Goal: Task Accomplishment & Management: Use online tool/utility

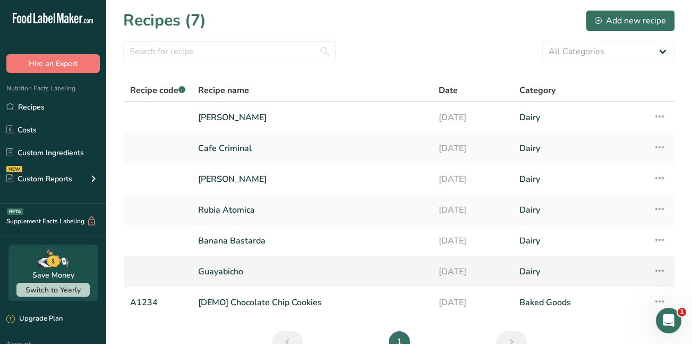
click at [225, 271] on link "Guayabicho" at bounding box center [312, 271] width 228 height 22
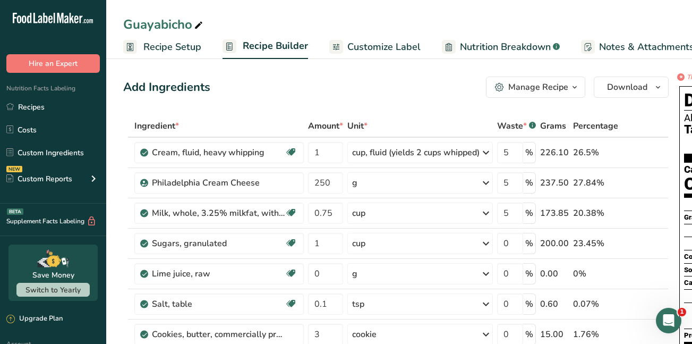
click at [198, 23] on icon at bounding box center [199, 25] width 10 height 15
type input "GUAYABICHO"
click at [623, 87] on span "Download" at bounding box center [627, 87] width 40 height 13
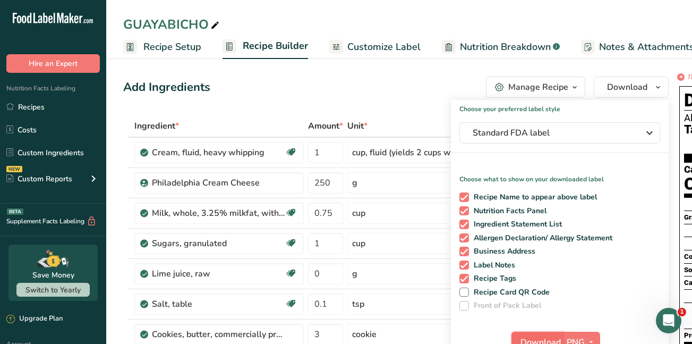
click at [557, 336] on span "Download" at bounding box center [541, 342] width 40 height 13
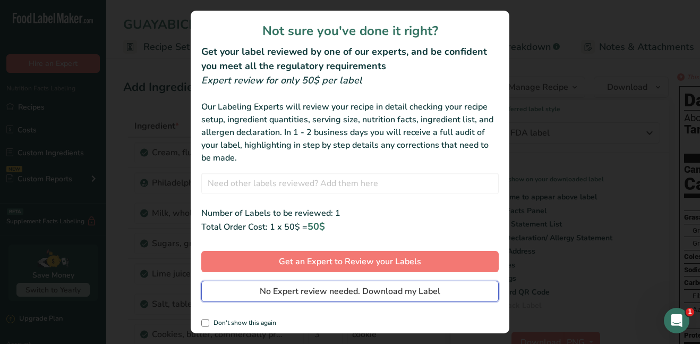
click at [421, 290] on span "No Expert review needed. Download my Label" at bounding box center [350, 291] width 181 height 13
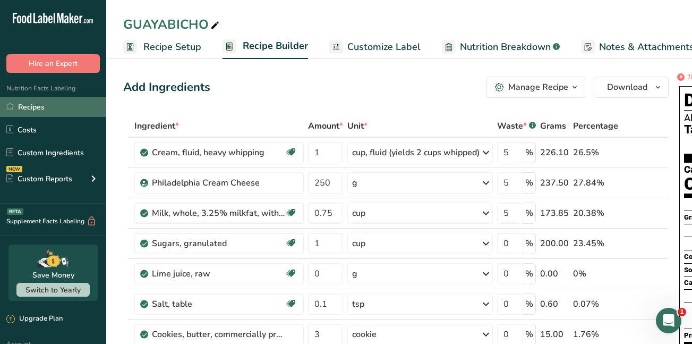
click at [37, 107] on link "Recipes" at bounding box center [53, 107] width 106 height 20
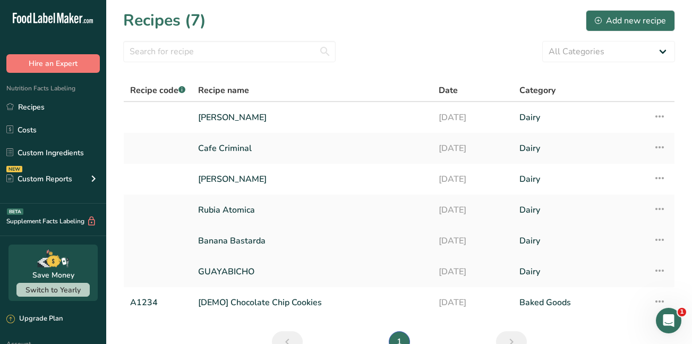
click at [251, 240] on link "Banana Bastarda" at bounding box center [312, 241] width 228 height 22
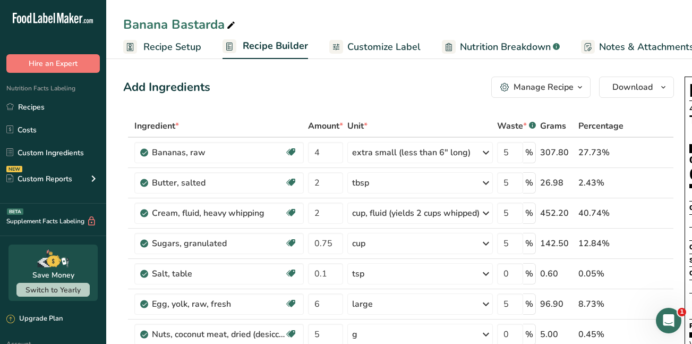
click at [230, 26] on icon at bounding box center [231, 25] width 10 height 15
drag, startPoint x: 230, startPoint y: 26, endPoint x: 106, endPoint y: 1, distance: 126.4
click at [106, 1] on div "Banana Bastarda Recipe Setup Recipe Builder Customize Label Nutrition Breakdown…" at bounding box center [399, 29] width 586 height 59
type input "BANANA BASTARDA"
click at [625, 89] on span "Download" at bounding box center [633, 87] width 40 height 13
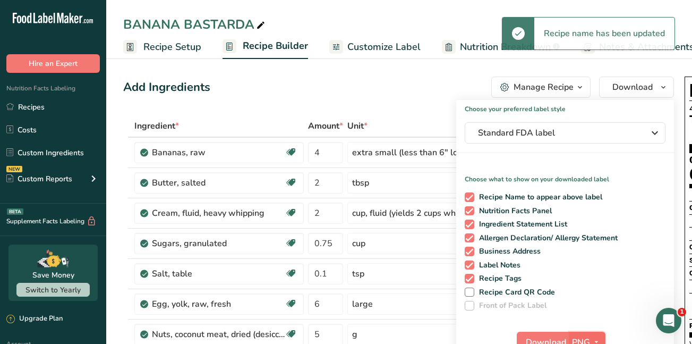
click at [574, 336] on span "PNG" at bounding box center [581, 342] width 18 height 13
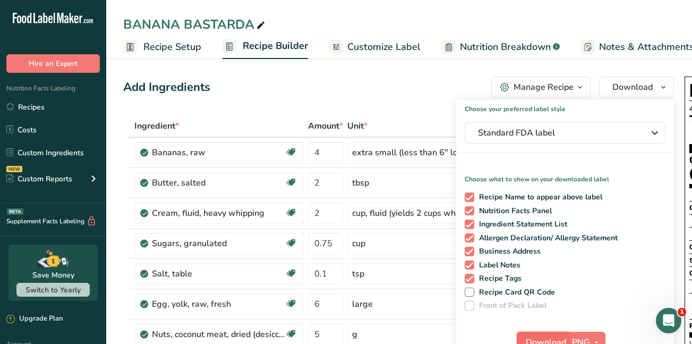
click at [558, 337] on span "Download" at bounding box center [546, 342] width 40 height 13
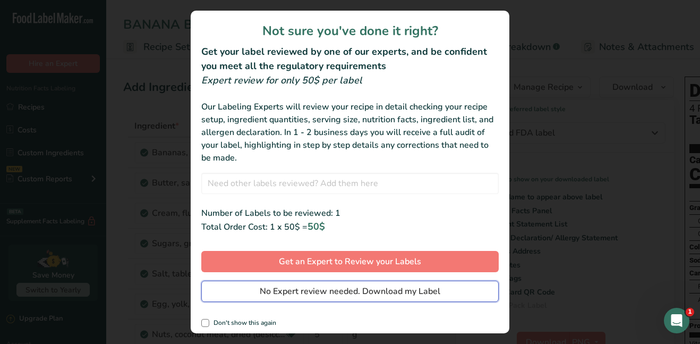
click at [400, 290] on span "No Expert review needed. Download my Label" at bounding box center [350, 291] width 181 height 13
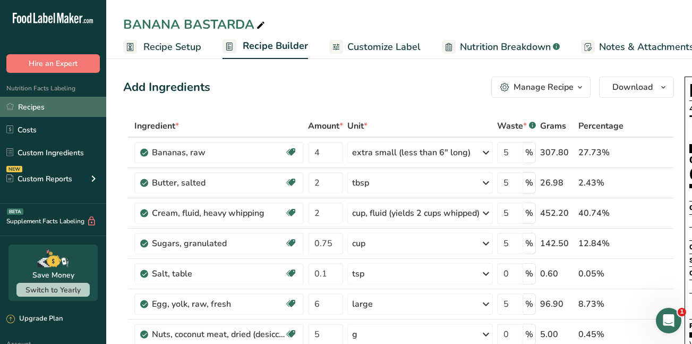
click at [43, 105] on link "Recipes" at bounding box center [53, 107] width 106 height 20
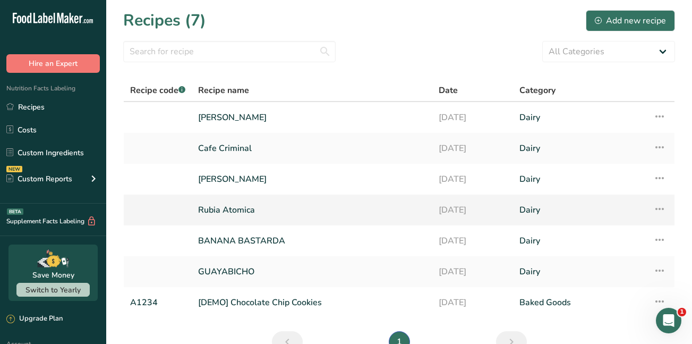
click at [212, 206] on link "Rubia Atomica" at bounding box center [312, 210] width 228 height 22
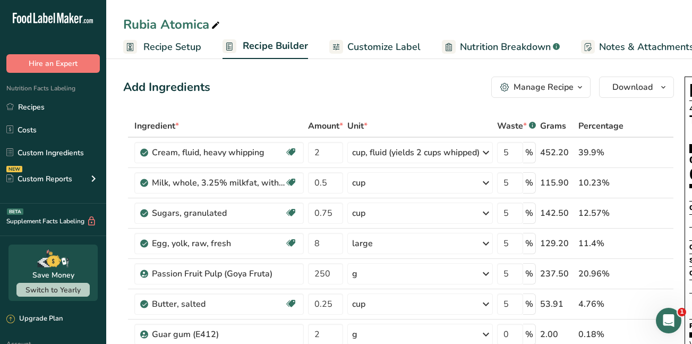
click at [215, 27] on icon at bounding box center [216, 25] width 10 height 15
drag, startPoint x: 215, startPoint y: 27, endPoint x: 115, endPoint y: 30, distance: 99.9
click at [115, 30] on div "Rubia Atomica" at bounding box center [399, 24] width 586 height 19
type input "RUBIA ATOMICA"
click at [649, 90] on span "Download" at bounding box center [633, 87] width 40 height 13
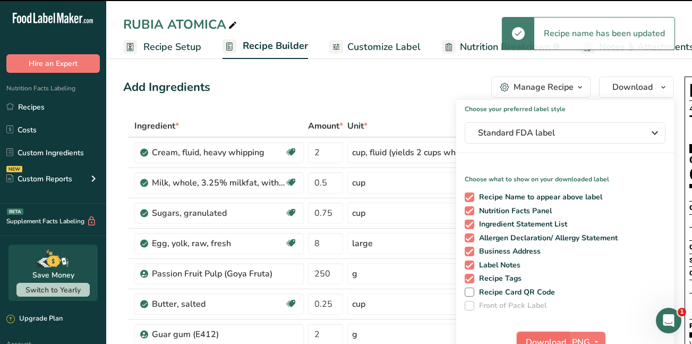
click at [559, 334] on button "Download" at bounding box center [543, 342] width 52 height 21
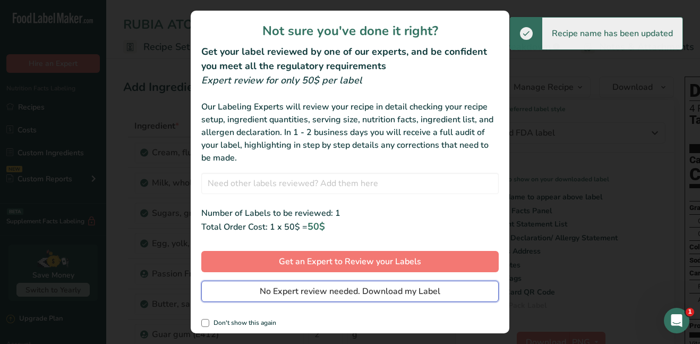
click at [413, 290] on span "No Expert review needed. Download my Label" at bounding box center [350, 291] width 181 height 13
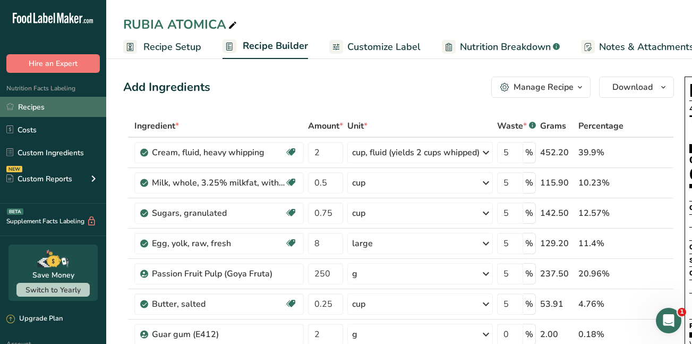
click at [63, 105] on link "Recipes" at bounding box center [53, 107] width 106 height 20
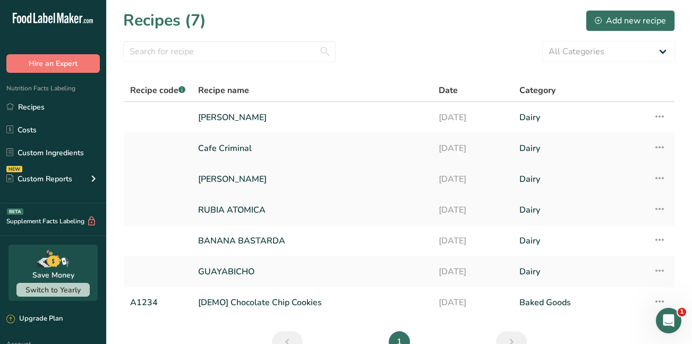
click at [214, 180] on link "Miso Loca" at bounding box center [312, 179] width 228 height 22
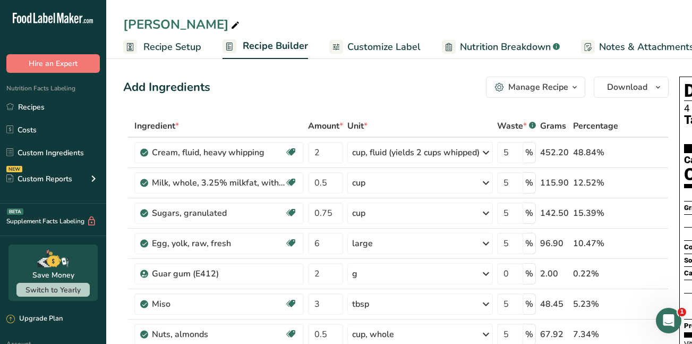
click at [231, 23] on icon at bounding box center [236, 25] width 10 height 15
drag, startPoint x: 186, startPoint y: 23, endPoint x: 72, endPoint y: 33, distance: 114.7
type input "MISO LOCA"
click at [627, 92] on span "Download" at bounding box center [627, 87] width 40 height 13
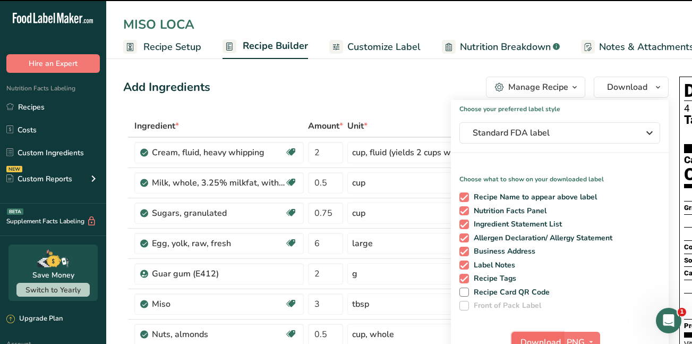
click at [551, 335] on button "Download" at bounding box center [538, 342] width 52 height 21
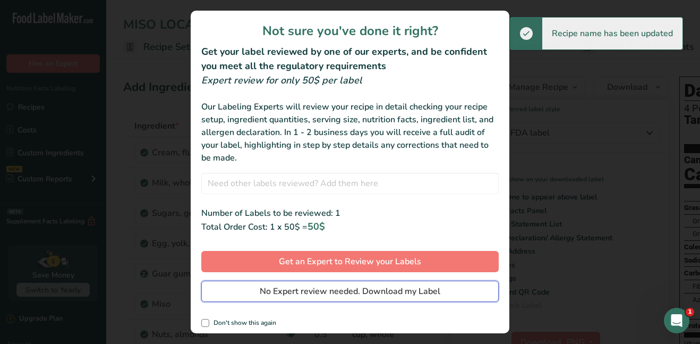
click at [421, 290] on span "No Expert review needed. Download my Label" at bounding box center [350, 291] width 181 height 13
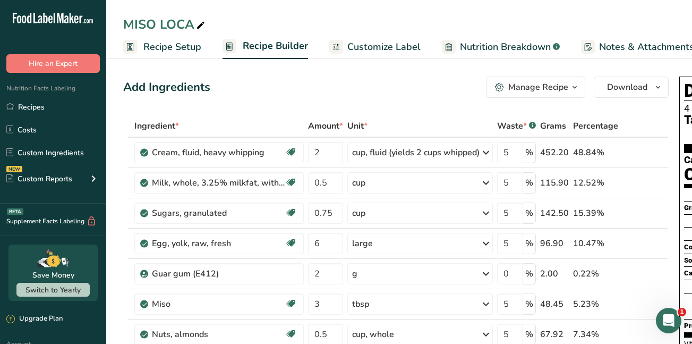
drag, startPoint x: 0, startPoint y: 0, endPoint x: 127, endPoint y: 114, distance: 170.8
click at [63, 103] on link "Recipes" at bounding box center [53, 107] width 106 height 20
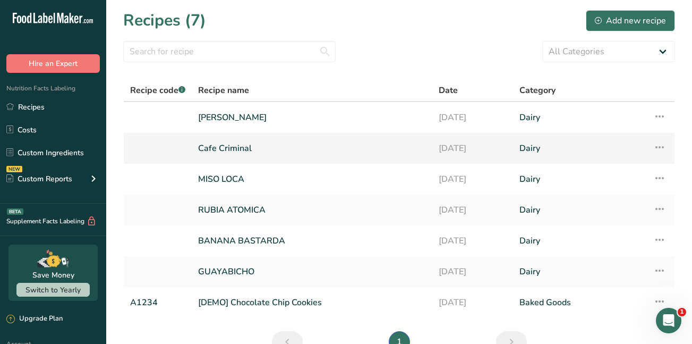
click at [223, 150] on link "Cafe Criminal" at bounding box center [312, 148] width 228 height 22
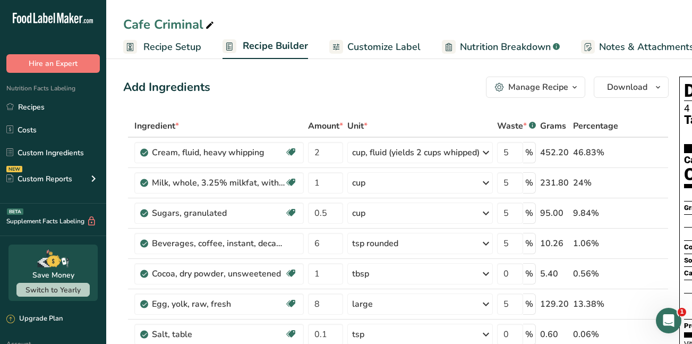
click at [212, 26] on icon at bounding box center [210, 25] width 10 height 15
drag, startPoint x: 212, startPoint y: 26, endPoint x: 103, endPoint y: 23, distance: 109.5
type input "CAFE CRIMINAL"
click at [639, 84] on span "Download" at bounding box center [627, 87] width 40 height 13
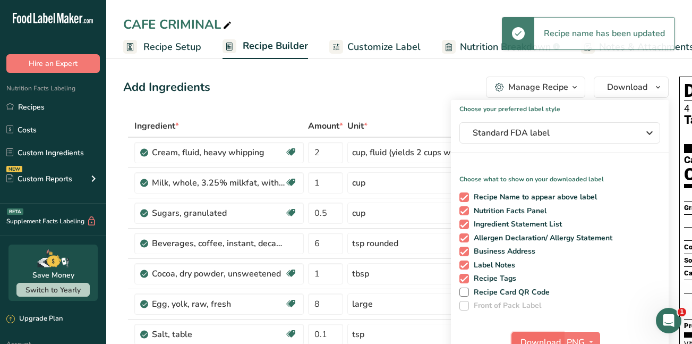
click at [539, 336] on span "Download" at bounding box center [541, 342] width 40 height 13
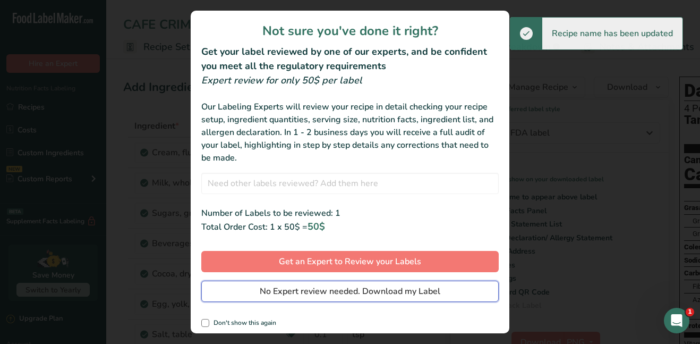
click at [402, 293] on span "No Expert review needed. Download my Label" at bounding box center [350, 291] width 181 height 13
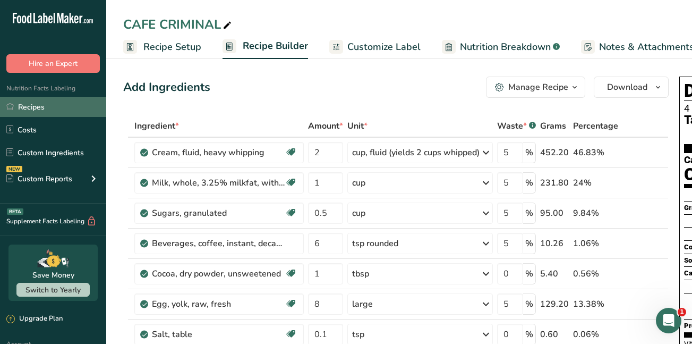
click at [64, 106] on link "Recipes" at bounding box center [53, 107] width 106 height 20
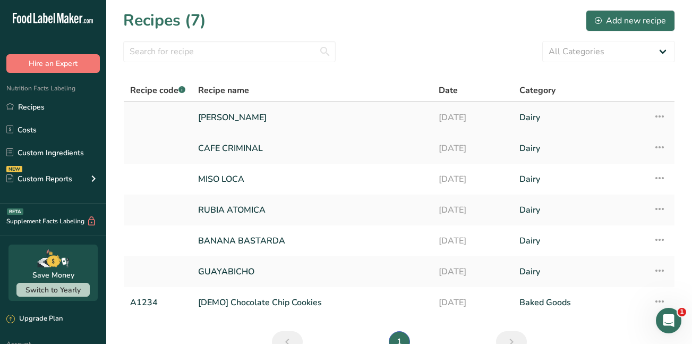
click at [235, 117] on link "[PERSON_NAME]" at bounding box center [312, 117] width 228 height 22
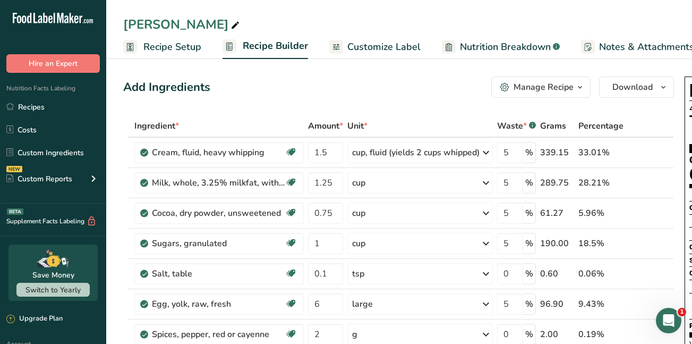
click at [231, 24] on icon at bounding box center [236, 25] width 10 height 15
drag, startPoint x: 206, startPoint y: 24, endPoint x: 103, endPoint y: 27, distance: 103.1
type input "[PERSON_NAME]"
click at [640, 83] on span "Download" at bounding box center [633, 87] width 40 height 13
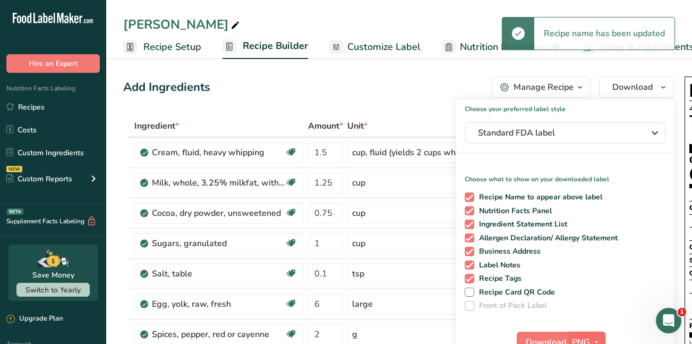
click at [574, 335] on button "PNG" at bounding box center [587, 342] width 37 height 21
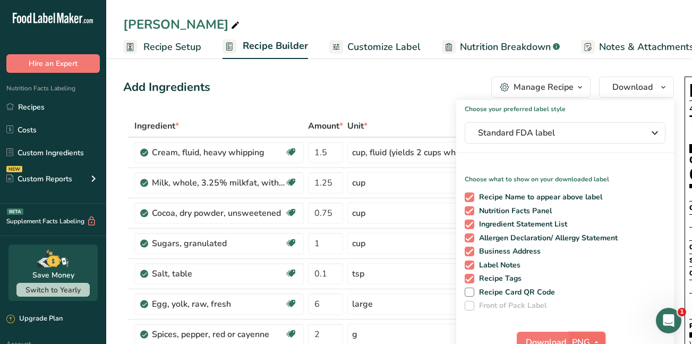
click at [574, 335] on button "PNG" at bounding box center [587, 342] width 37 height 21
click at [564, 336] on span "Download" at bounding box center [546, 342] width 40 height 13
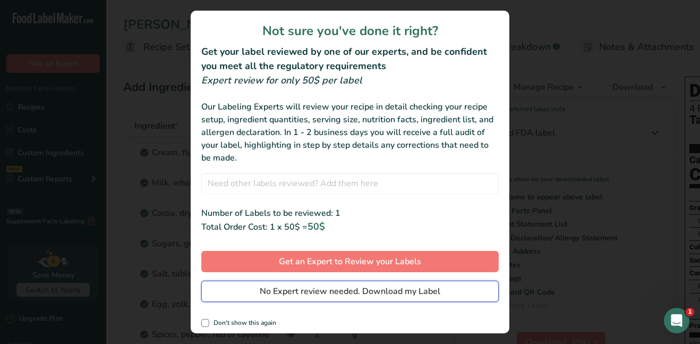
click at [434, 293] on span "No Expert review needed. Download my Label" at bounding box center [350, 291] width 181 height 13
